Goal: Obtain resource: Download file/media

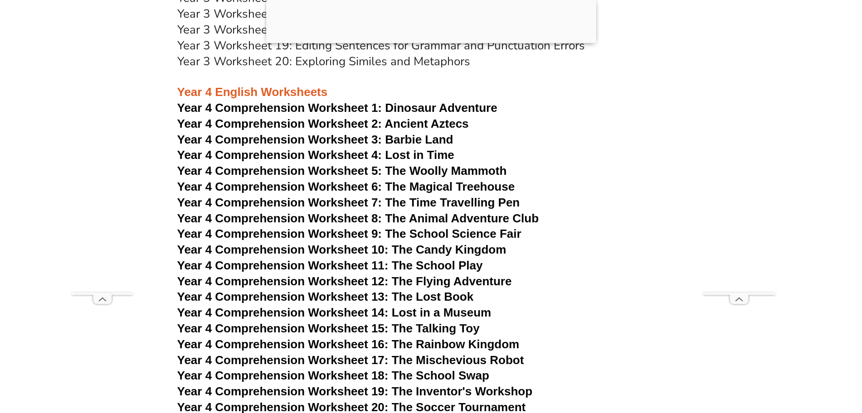
scroll to position [3597, 0]
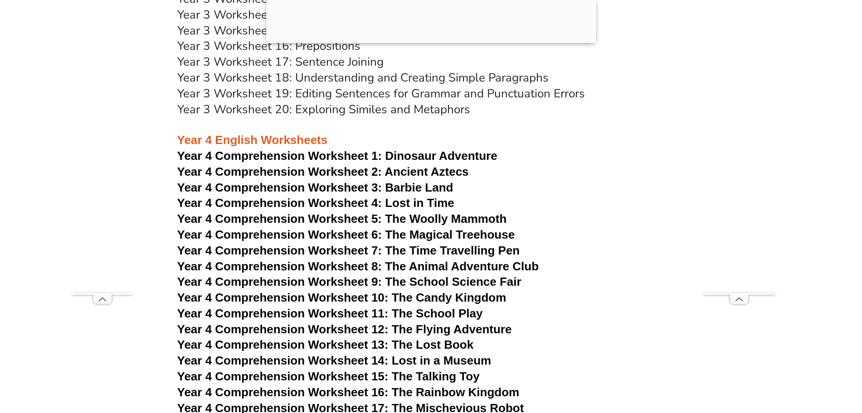
click at [316, 159] on span "Year 4 Comprehension Worksheet 1:" at bounding box center [279, 156] width 205 height 14
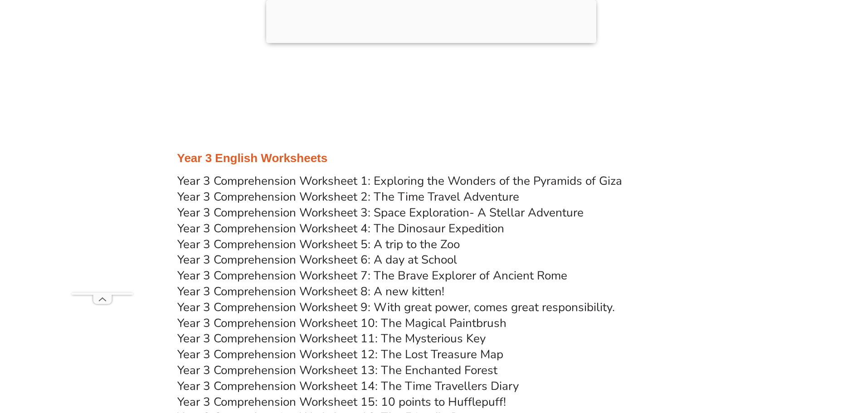
scroll to position [2911, 0]
click at [374, 176] on link "Year 3 Comprehension Worksheet 1: Exploring the Wonders of the Pyramids of Giza" at bounding box center [399, 181] width 445 height 16
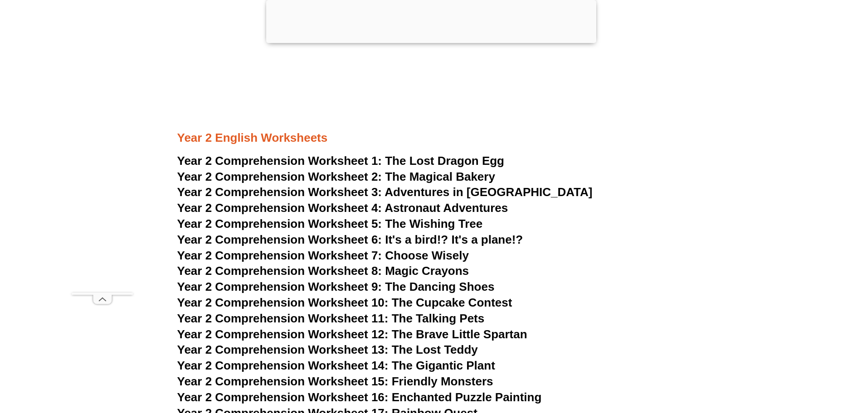
scroll to position [2108, 0]
click at [394, 155] on span "The Lost Dragon Egg" at bounding box center [444, 162] width 119 height 14
click at [414, 203] on span "Astronaut Adventures" at bounding box center [445, 209] width 123 height 14
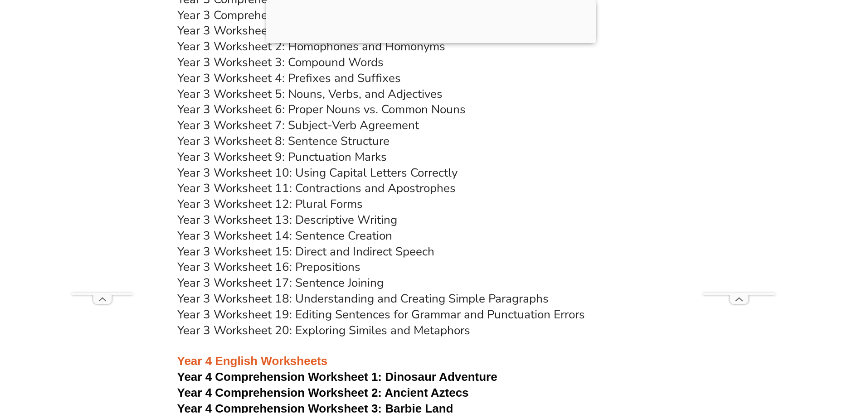
scroll to position [3376, 0]
click at [348, 277] on link "Year 3 Worksheet 17: Sentence Joining" at bounding box center [280, 284] width 206 height 16
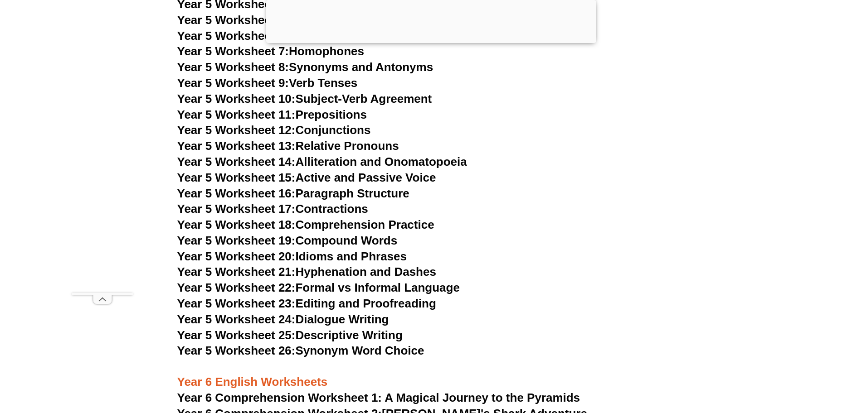
scroll to position [4681, 0]
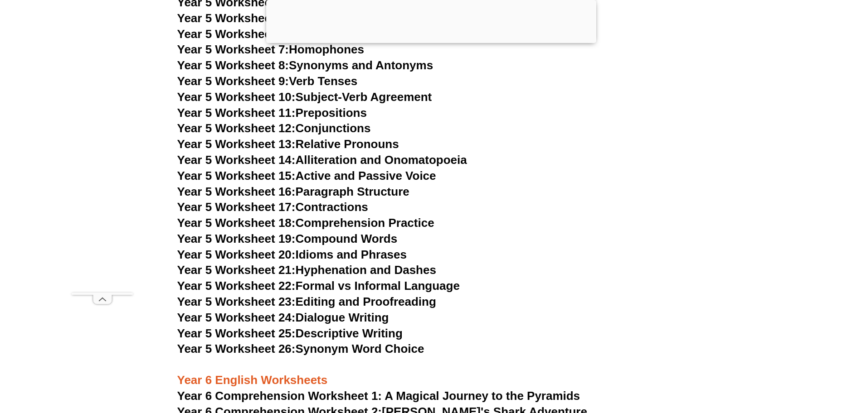
click at [346, 298] on link "Year 5 Worksheet 23: Editing and Proofreading" at bounding box center [306, 302] width 259 height 14
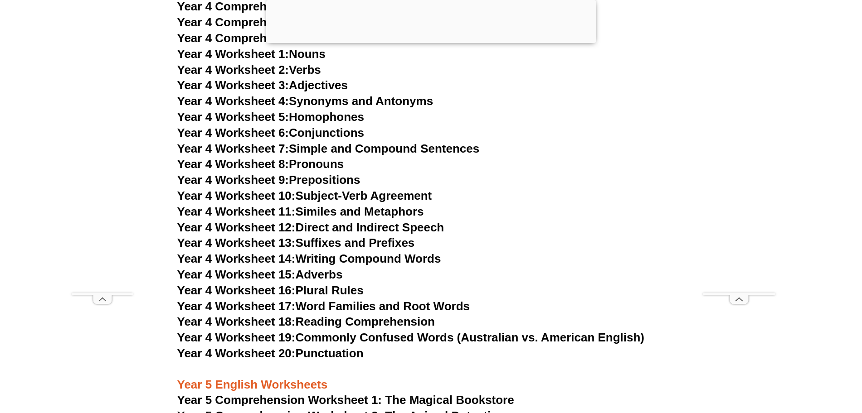
scroll to position [3910, 0]
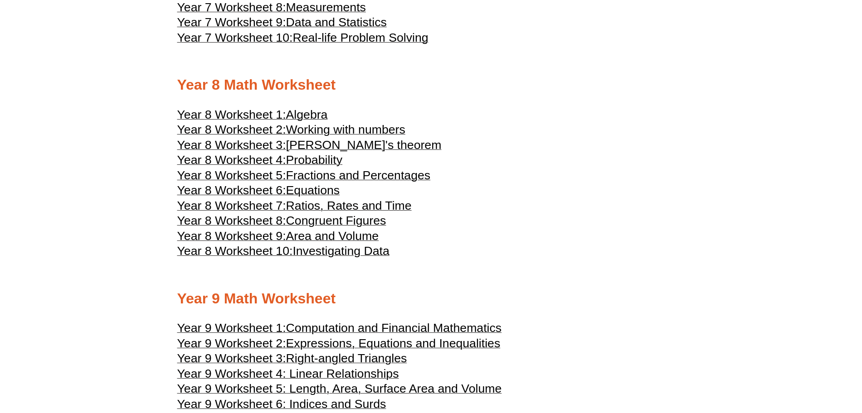
scroll to position [2439, 0]
click at [275, 203] on span "Year 8 Worksheet 7:" at bounding box center [231, 206] width 109 height 14
